Goal: Contribute content: Add original content to the website for others to see

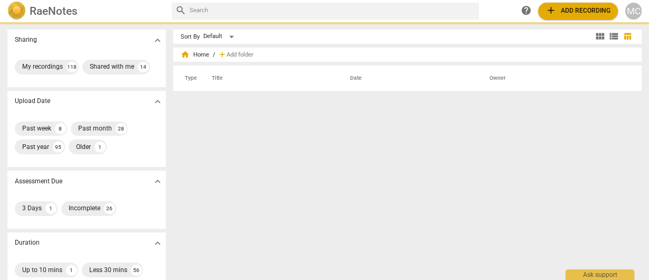
click at [565, 10] on span "add Add recording" at bounding box center [577, 10] width 65 height 11
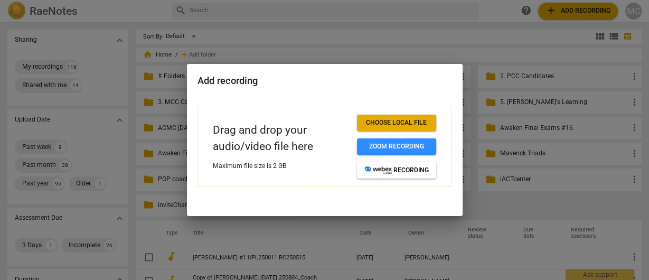
click at [393, 121] on span "Choose local file" at bounding box center [396, 122] width 64 height 9
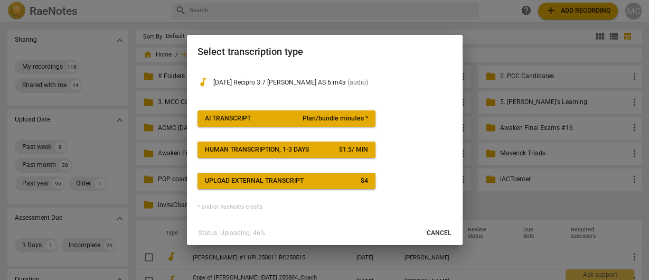
click at [249, 119] on div "AI Transcript" at bounding box center [228, 118] width 46 height 9
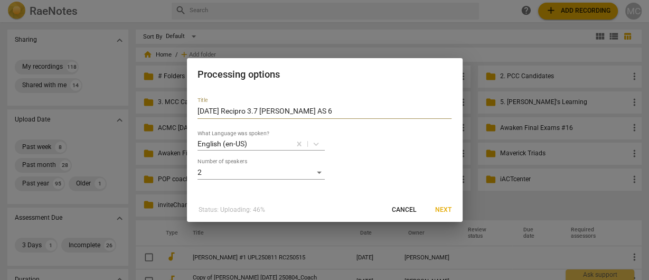
click at [242, 118] on input "2025-07-18 Recipro 3.7 Anita AS 6" at bounding box center [323, 111] width 253 height 15
paste input "Amitabha Sinha"
type input "[PERSON_NAME] MCC #1 for Monthly Mavericks"
drag, startPoint x: 448, startPoint y: 213, endPoint x: 445, endPoint y: 220, distance: 7.2
click at [445, 220] on div "Processing options Title Amitabha Sinha MCC #1 for Monthly Mavericks What Langu…" at bounding box center [324, 140] width 275 height 164
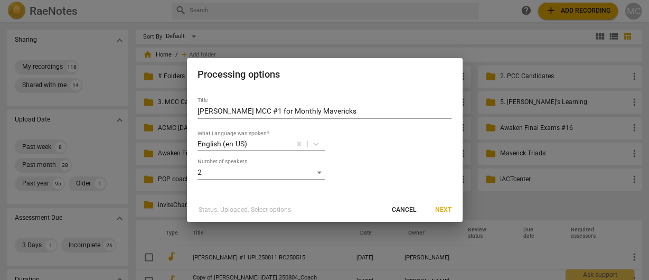
click at [445, 209] on span "Next" at bounding box center [443, 209] width 16 height 9
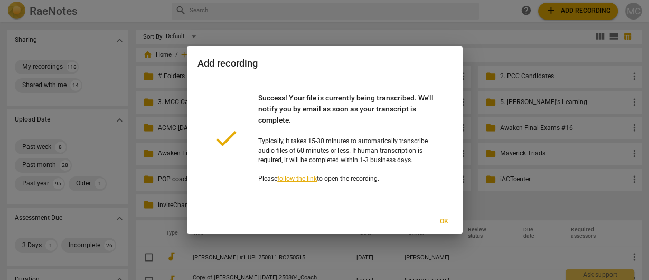
click at [445, 219] on span "Ok" at bounding box center [443, 221] width 15 height 9
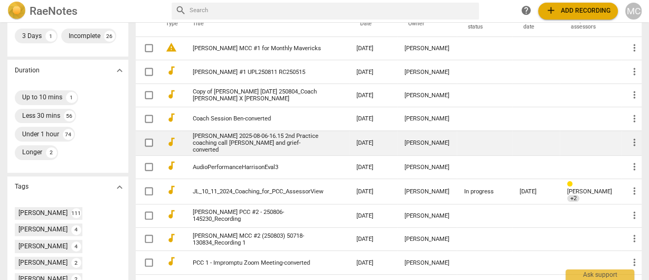
scroll to position [242, 0]
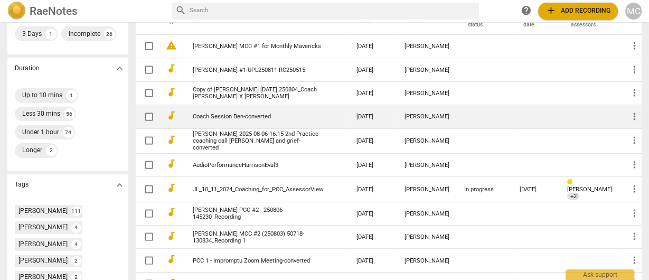
click at [251, 118] on link "Coach Session Ben-converted" at bounding box center [258, 116] width 130 height 7
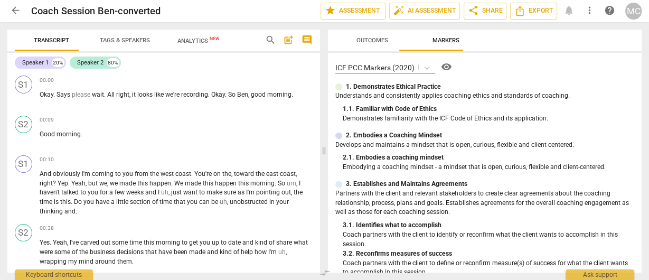
click at [16, 8] on span "arrow_back" at bounding box center [15, 10] width 11 height 11
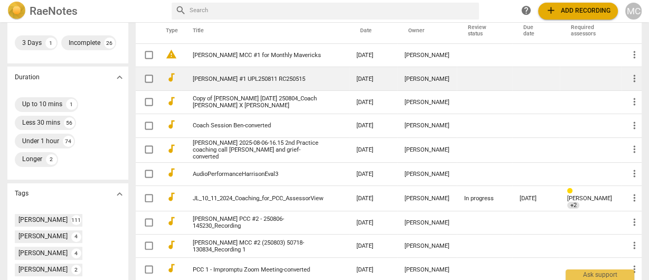
scroll to position [242, 0]
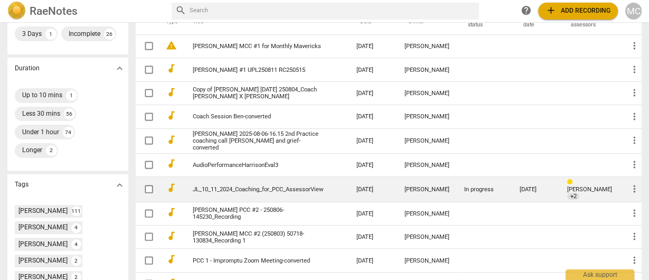
click at [240, 191] on link "JL_10_11_2024_Coaching_for_PCC_AssessorView" at bounding box center [258, 189] width 130 height 7
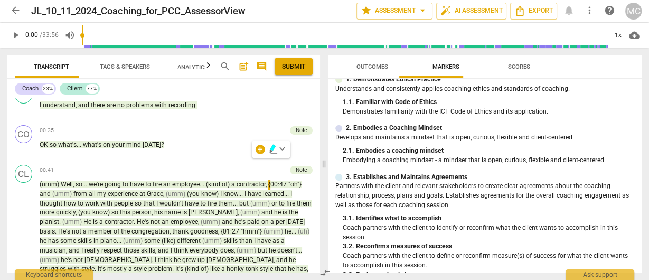
scroll to position [48, 0]
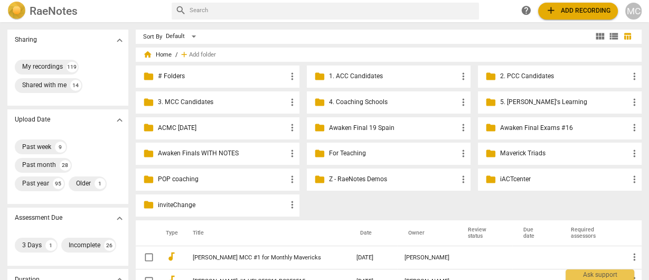
click at [595, 12] on span "add Add recording" at bounding box center [577, 10] width 65 height 11
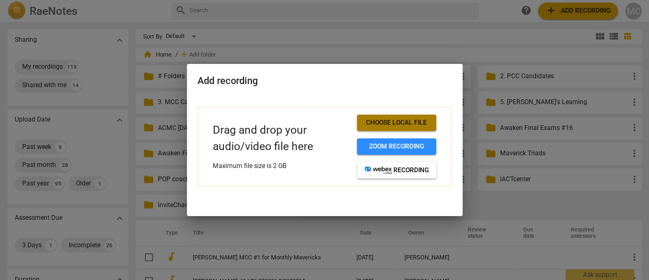
click at [404, 120] on span "Choose local file" at bounding box center [396, 122] width 64 height 9
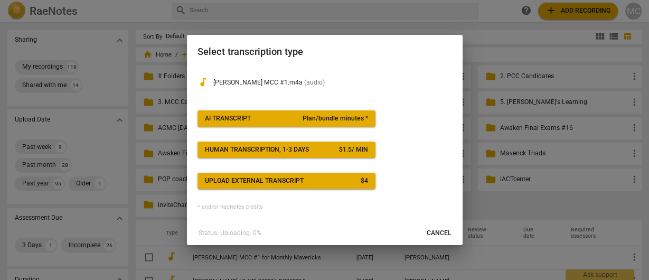
click at [267, 121] on button "AI Transcript Plan/bundle minutes *" at bounding box center [285, 118] width 177 height 16
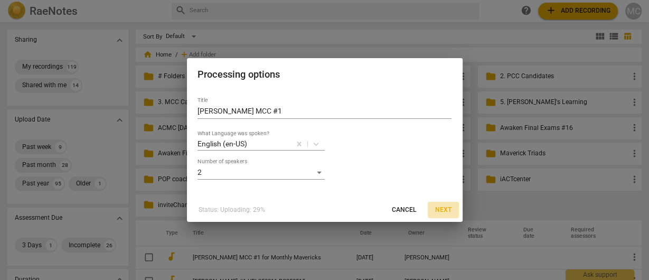
click at [441, 213] on span "Next" at bounding box center [443, 209] width 16 height 9
